Goal: Information Seeking & Learning: Learn about a topic

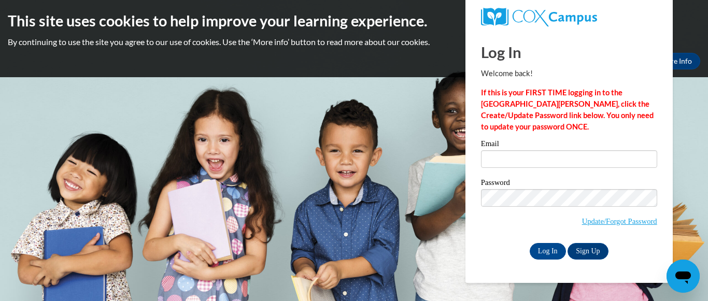
type input "[DOMAIN_NAME][EMAIL_ADDRESS][DOMAIN_NAME]"
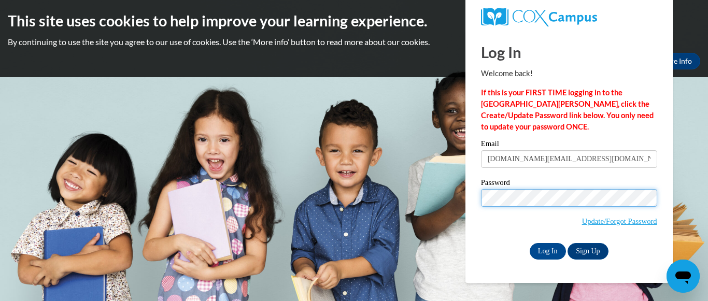
click at [530, 243] on input "Log In" at bounding box center [548, 251] width 36 height 17
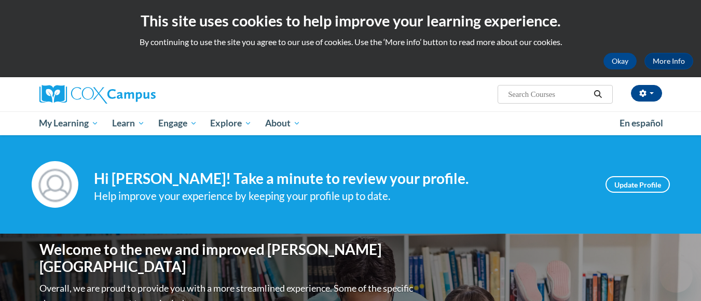
click at [559, 201] on div "Help improve your experience by keeping your profile up to date." at bounding box center [342, 196] width 496 height 17
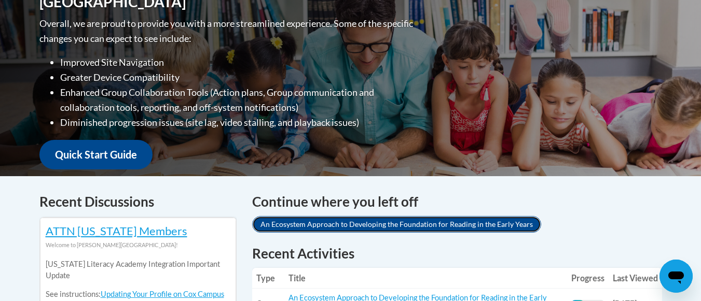
click at [409, 217] on link "An Ecosystem Approach to Developing the Foundation for Reading in the Early Yea…" at bounding box center [396, 224] width 289 height 17
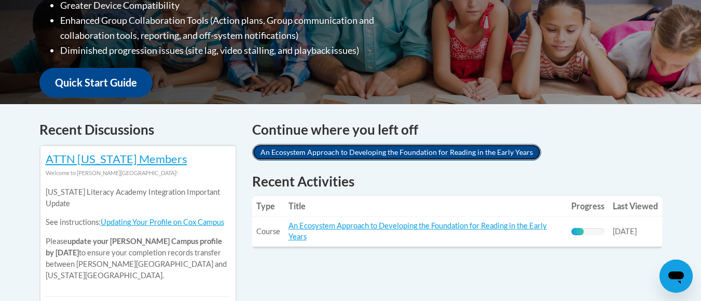
scroll to position [355, 0]
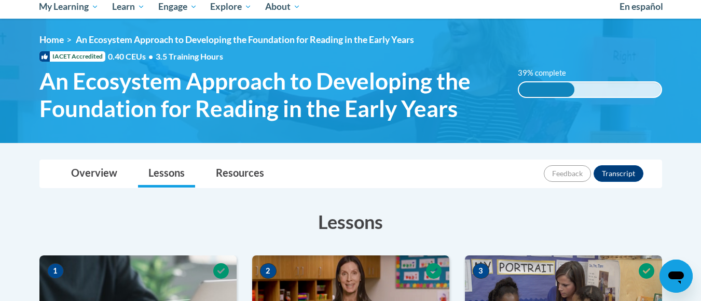
scroll to position [127, 0]
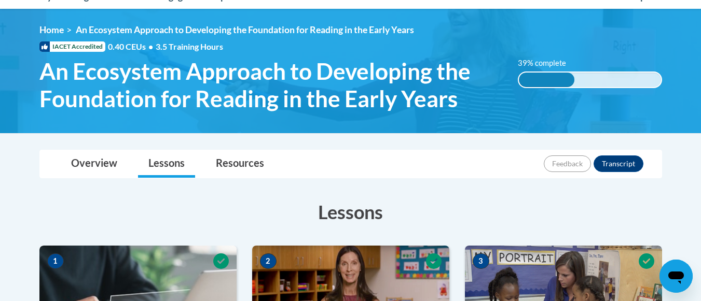
drag, startPoint x: 0, startPoint y: 0, endPoint x: 384, endPoint y: 167, distance: 419.0
click at [384, 167] on div "Overview Lessons Resources Feedback Transcript" at bounding box center [351, 163] width 606 height 27
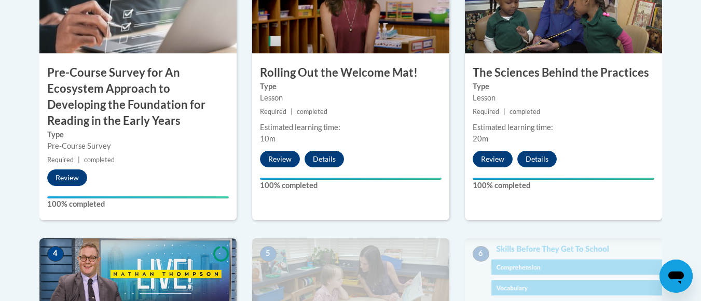
click at [384, 167] on div "2 Rolling Out the Welcome Mat! Type Lesson Required | completed Estimated learn…" at bounding box center [350, 85] width 197 height 271
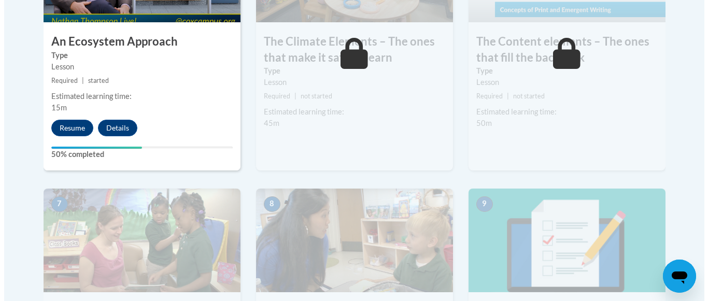
scroll to position [735, 0]
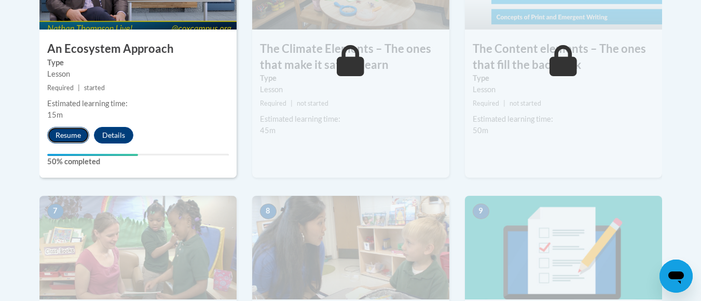
click at [68, 134] on button "Resume" at bounding box center [68, 135] width 42 height 17
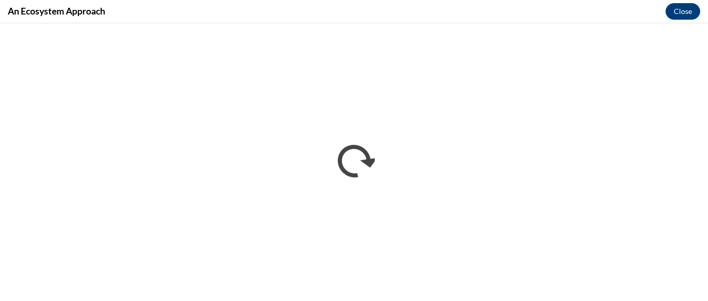
scroll to position [0, 0]
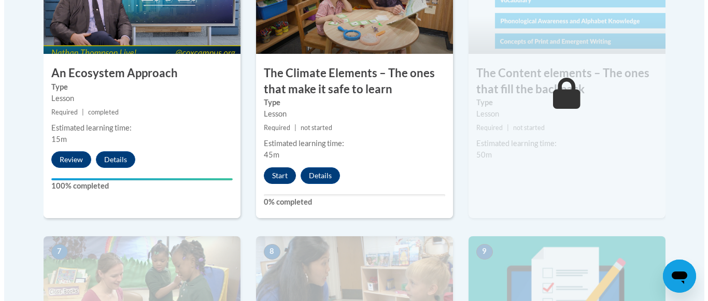
scroll to position [722, 0]
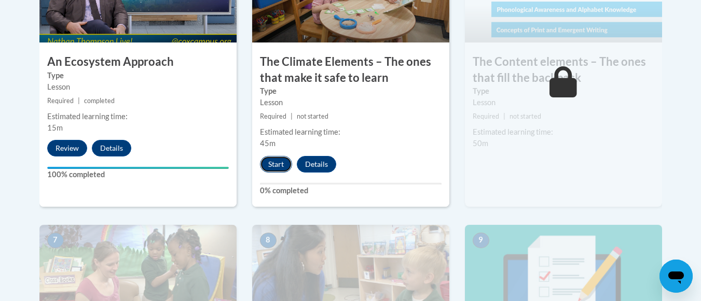
click at [277, 162] on button "Start" at bounding box center [276, 164] width 32 height 17
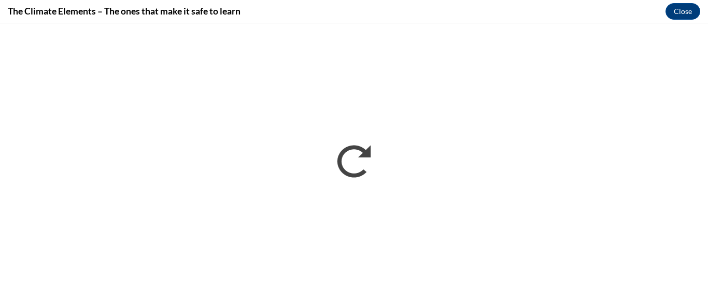
scroll to position [0, 0]
